Goal: Information Seeking & Learning: Learn about a topic

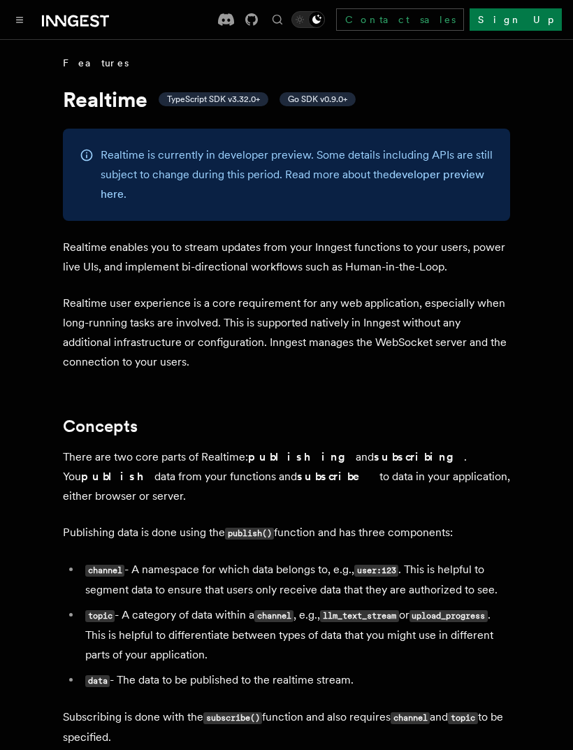
click at [21, 27] on button "Toggle navigation" at bounding box center [19, 19] width 17 height 17
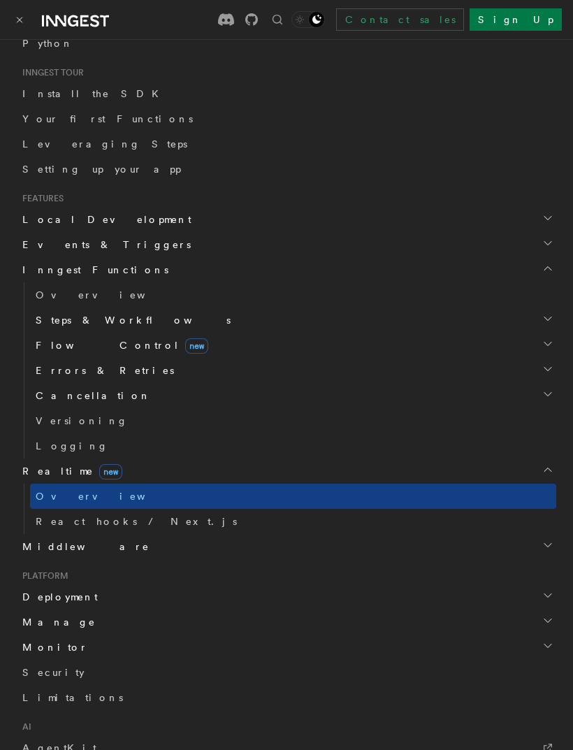
scroll to position [264, 0]
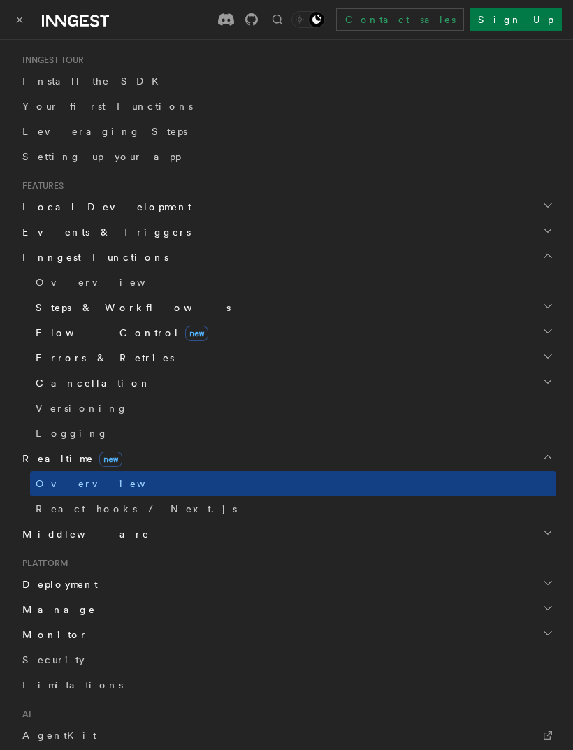
click at [543, 534] on icon "button" at bounding box center [548, 532] width 11 height 11
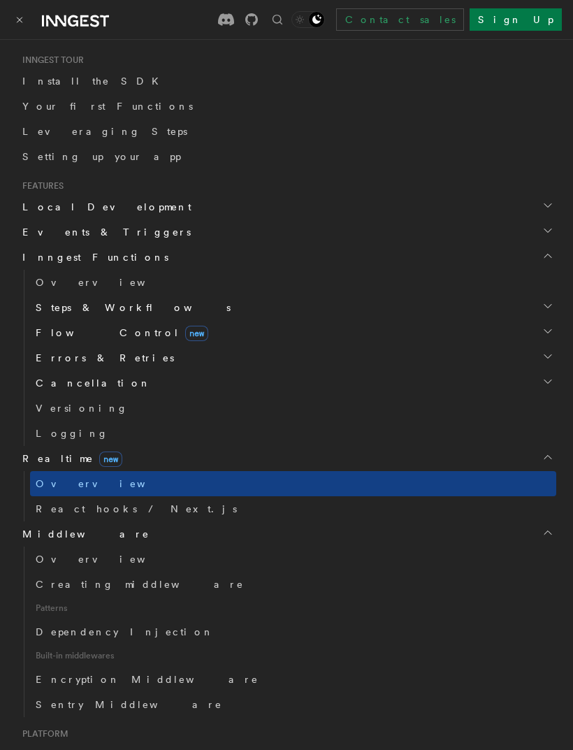
click at [112, 583] on span "Creating middleware" at bounding box center [140, 584] width 208 height 11
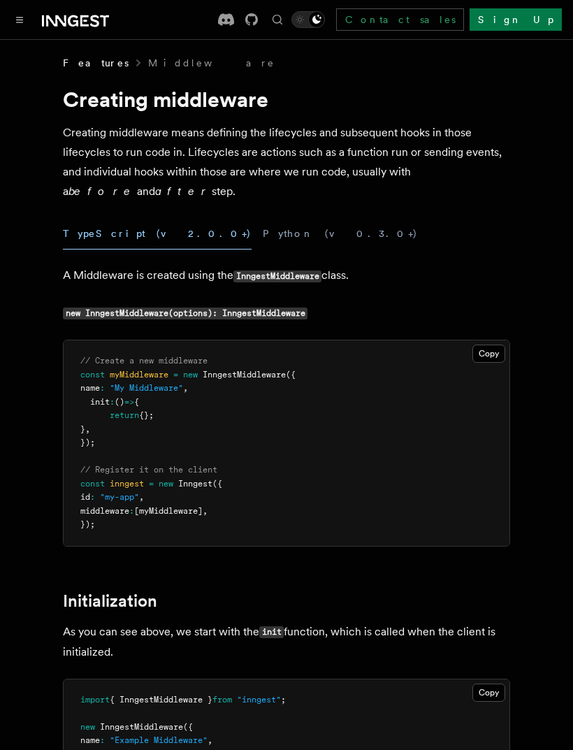
click at [148, 64] on link "Middleware" at bounding box center [211, 63] width 127 height 14
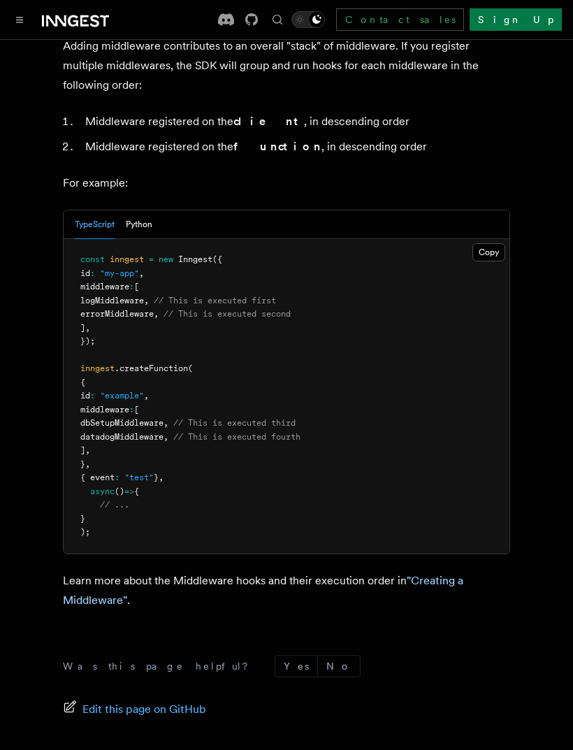
scroll to position [691, 0]
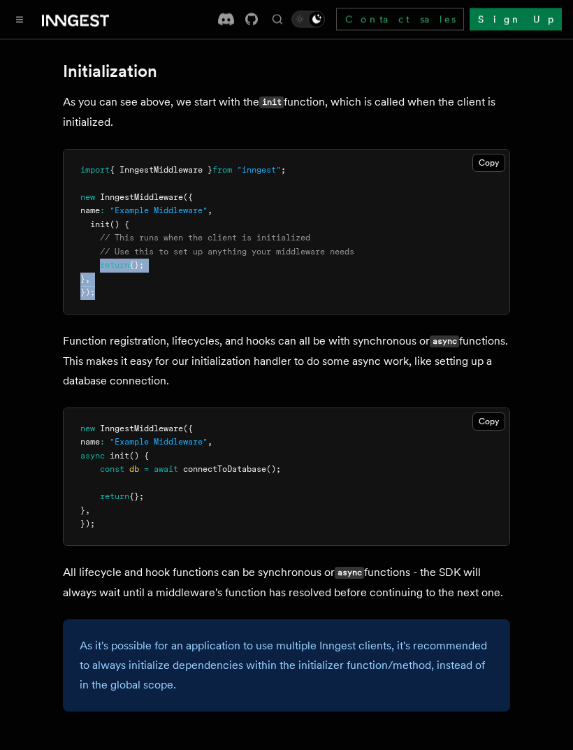
scroll to position [530, 0]
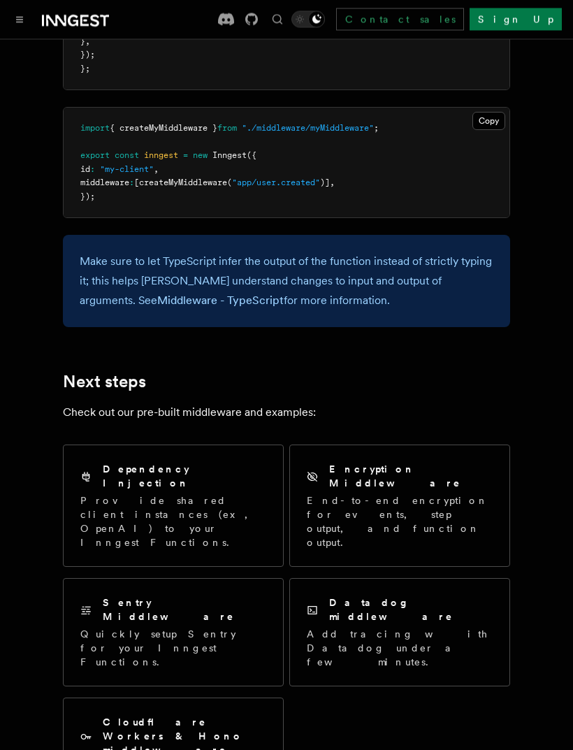
scroll to position [2735, 0]
click at [117, 462] on div "Dependency Injection Provide shared client instances (ex, OpenAI) to your Innge…" at bounding box center [173, 505] width 186 height 87
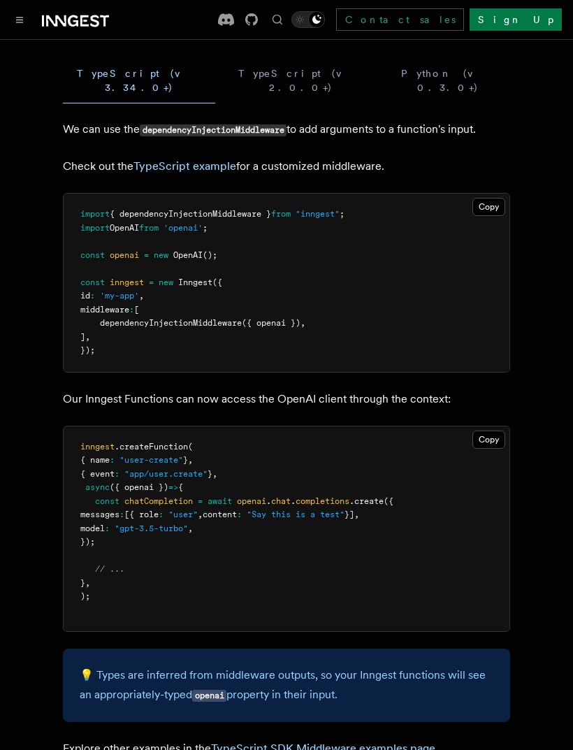
scroll to position [178, 0]
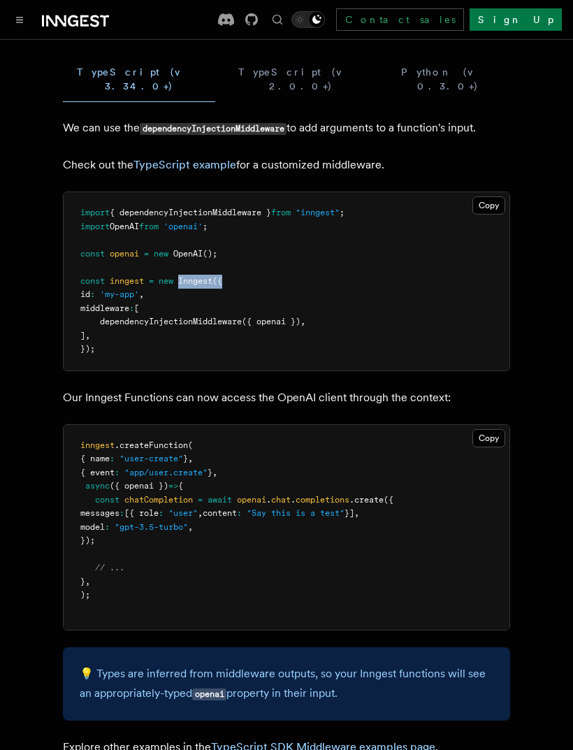
click at [555, 282] on article "Features Middleware Using Middleware for Dependency Injection Inngest Functions…" at bounding box center [287, 734] width 540 height 1712
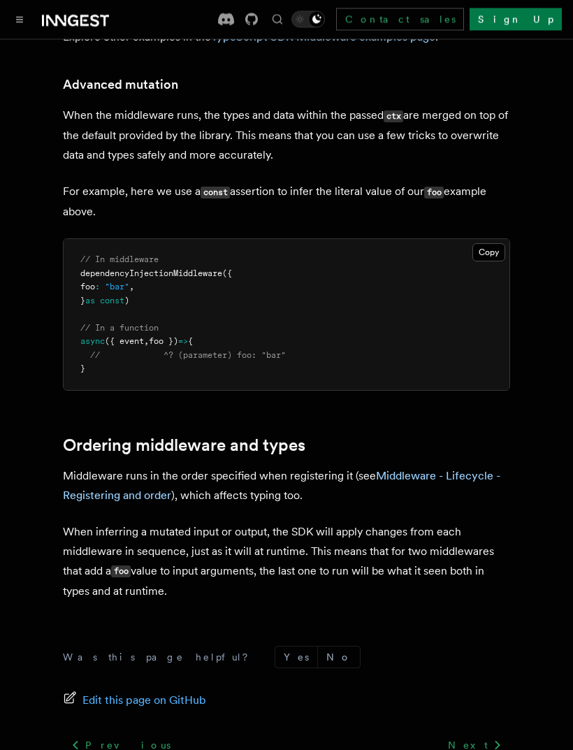
scroll to position [889, 0]
